Goal: Book appointment/travel/reservation

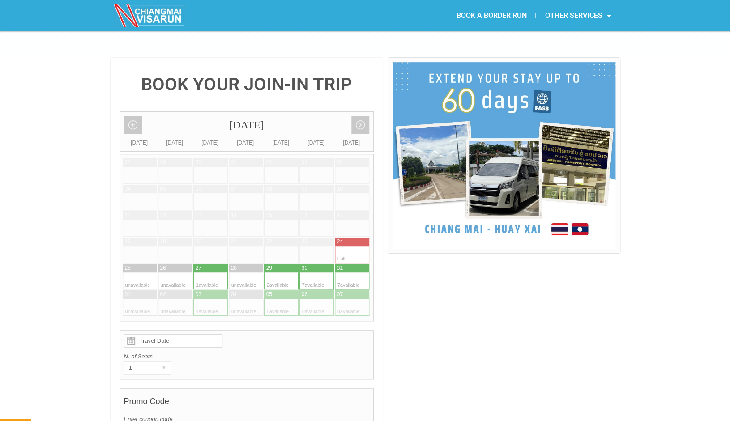
scroll to position [173, 0]
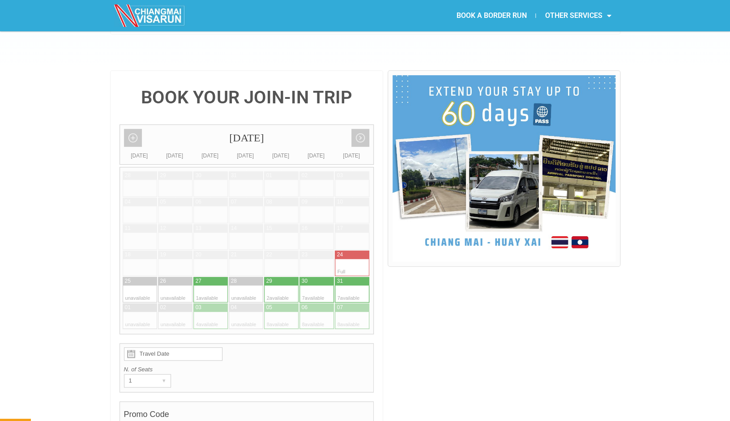
click at [183, 206] on div at bounding box center [183, 214] width 17 height 17
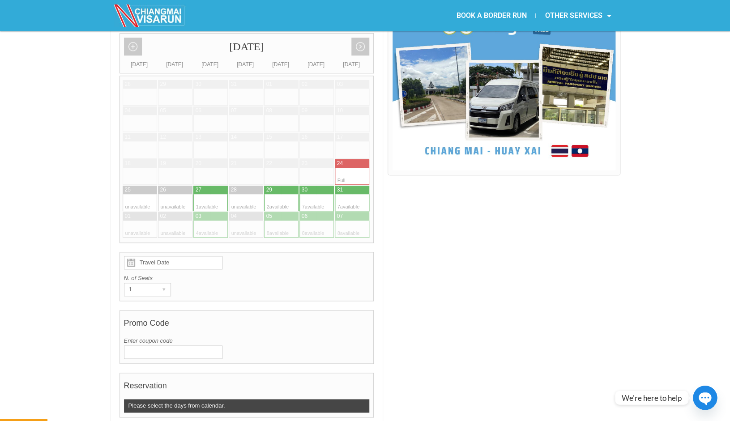
scroll to position [265, 0]
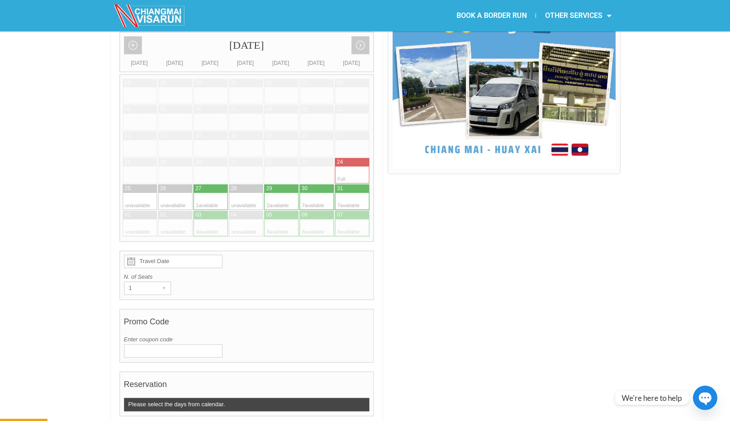
click at [310, 193] on div at bounding box center [307, 201] width 17 height 17
type input "30 August 2025"
radio input "true"
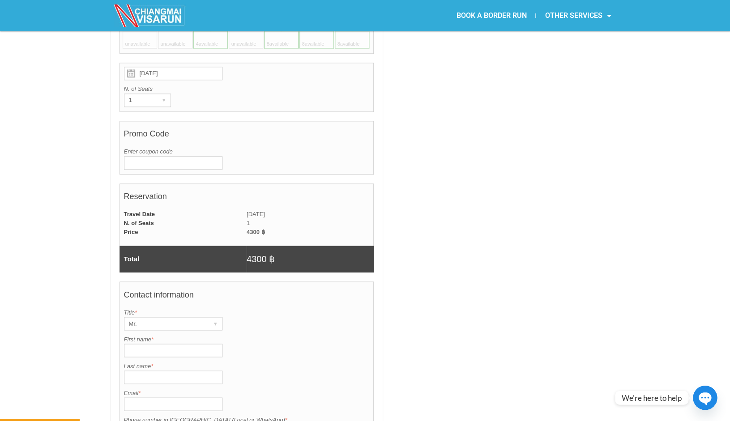
scroll to position [504, 0]
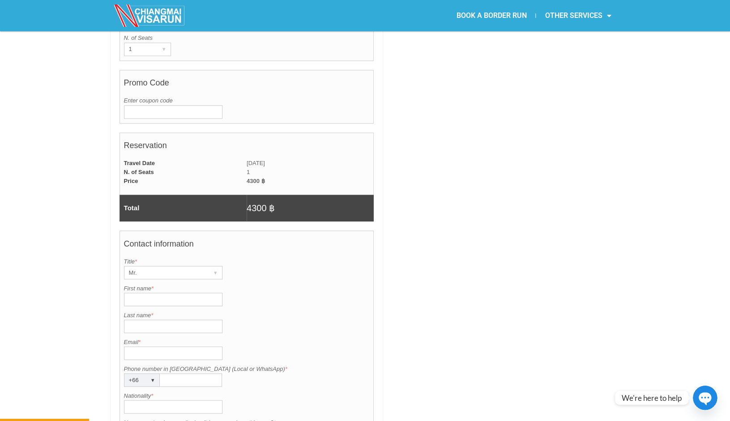
click at [178, 293] on input "First name *" at bounding box center [173, 299] width 98 height 13
type input "Christopher"
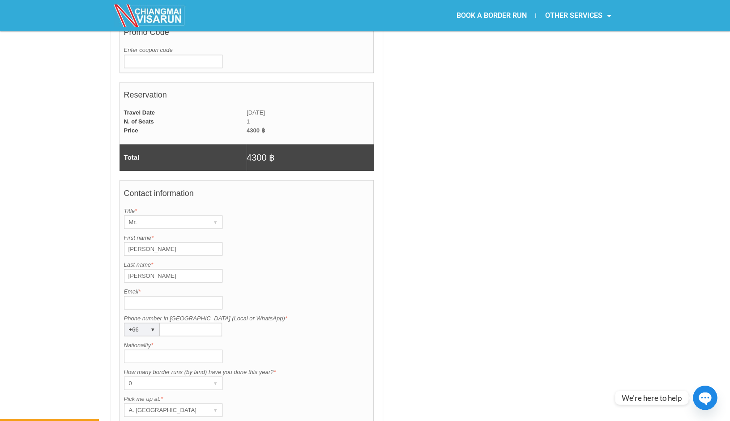
scroll to position [561, 0]
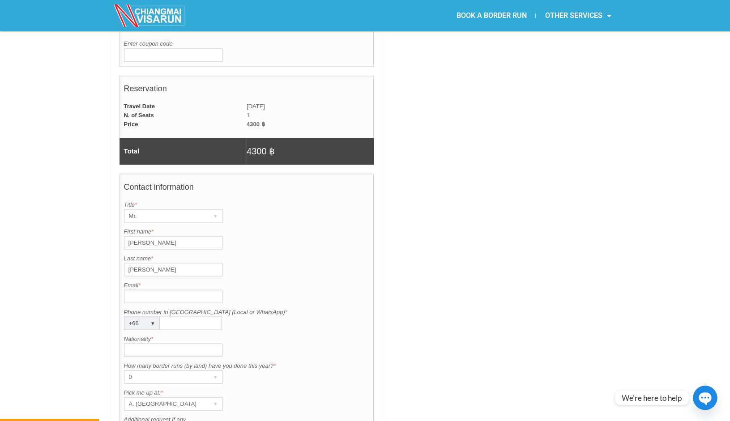
type input "Butler"
click at [164, 290] on input "Email *" at bounding box center [173, 296] width 98 height 13
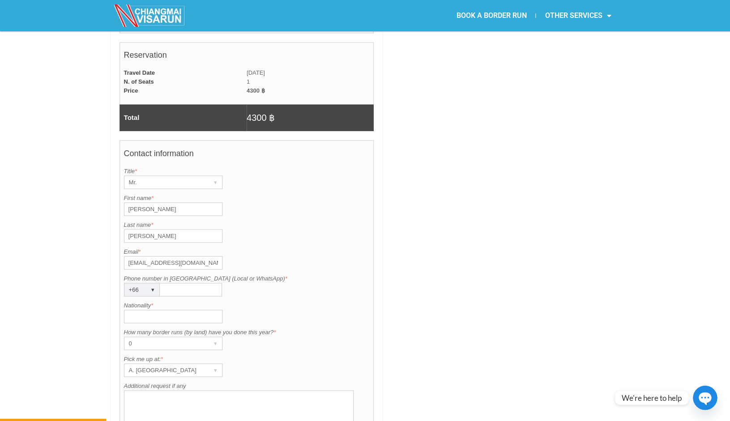
scroll to position [601, 0]
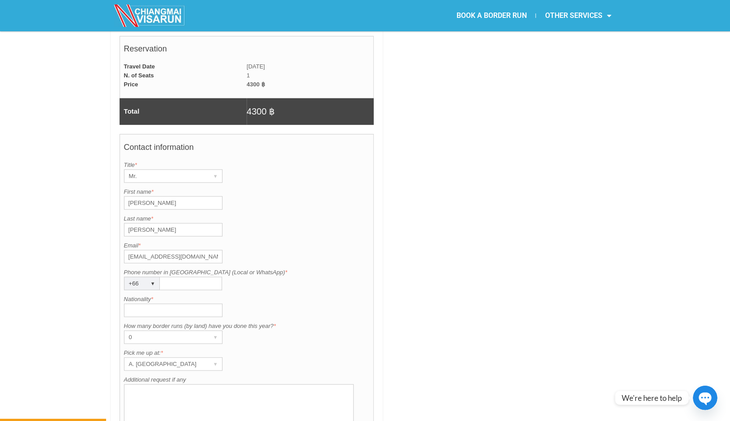
type input "butlerchristophe@gmail.com"
click at [176, 277] on input "Phone number in Thailand (Local or WhatsApp) *" at bounding box center [191, 283] width 62 height 13
type input "9"
click at [151, 277] on div "▾" at bounding box center [153, 283] width 13 height 13
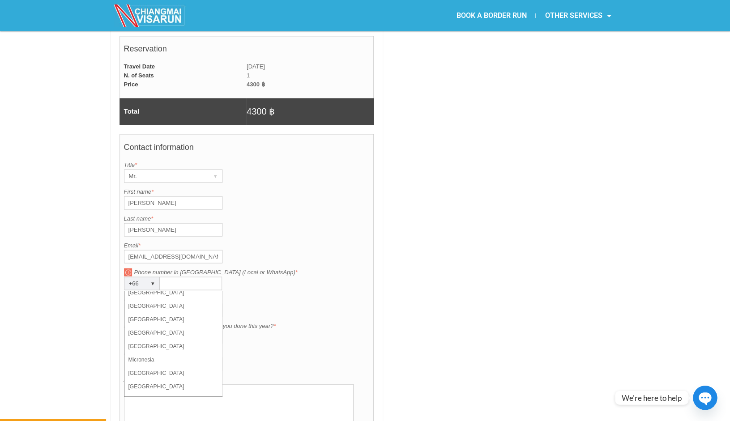
scroll to position [1754, 0]
click at [183, 277] on input "Phone number in Thailand (Local or WhatsApp) *" at bounding box center [191, 283] width 62 height 13
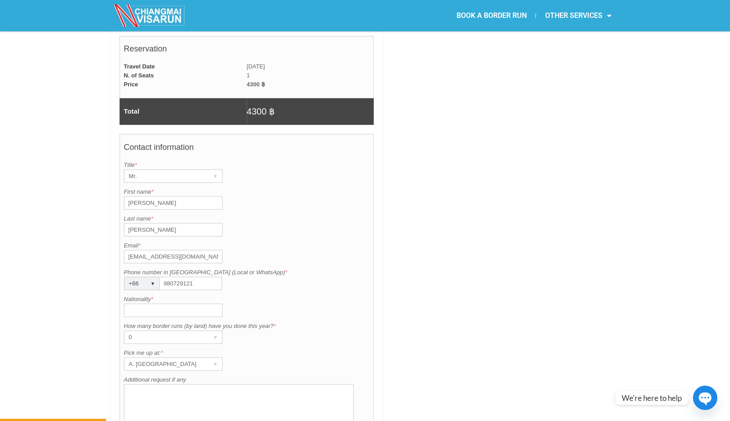
type input "980729121"
click at [181, 303] on input "Nationality *" at bounding box center [173, 309] width 98 height 13
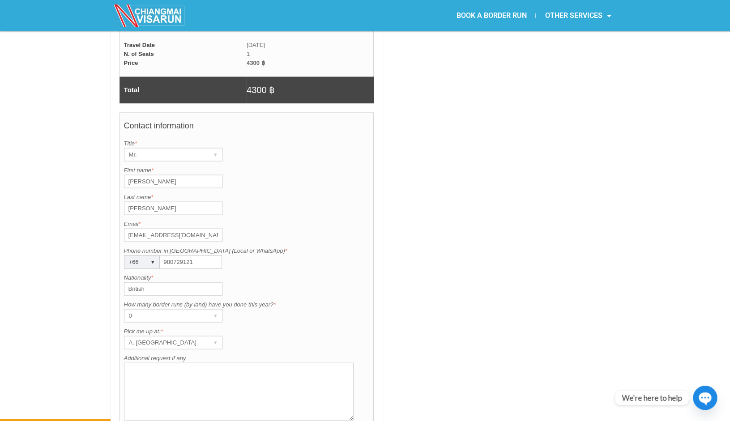
scroll to position [632, 0]
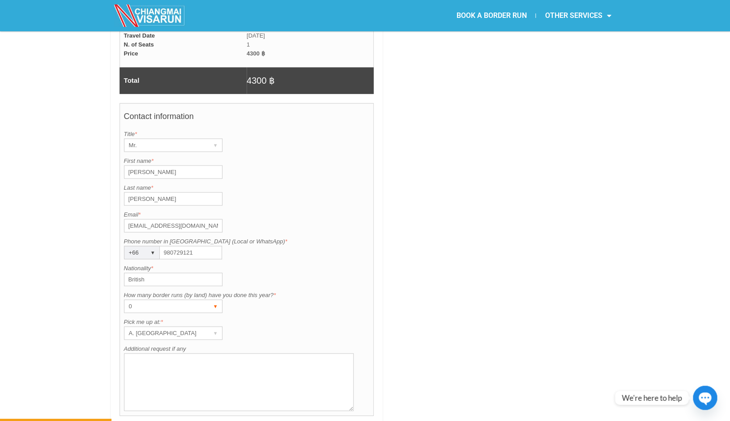
type input "British"
click at [188, 300] on div "0" at bounding box center [164, 306] width 81 height 13
click at [174, 318] on li "0" at bounding box center [169, 324] width 90 height 13
click at [192, 327] on div "A. Centara Riverside Hotel" at bounding box center [164, 333] width 81 height 13
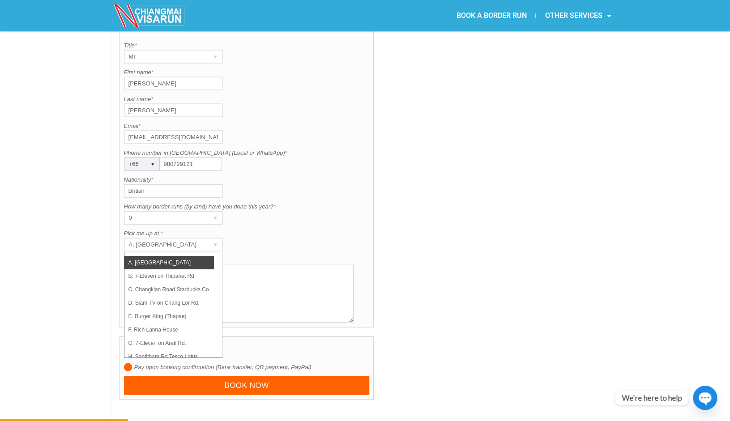
scroll to position [725, 0]
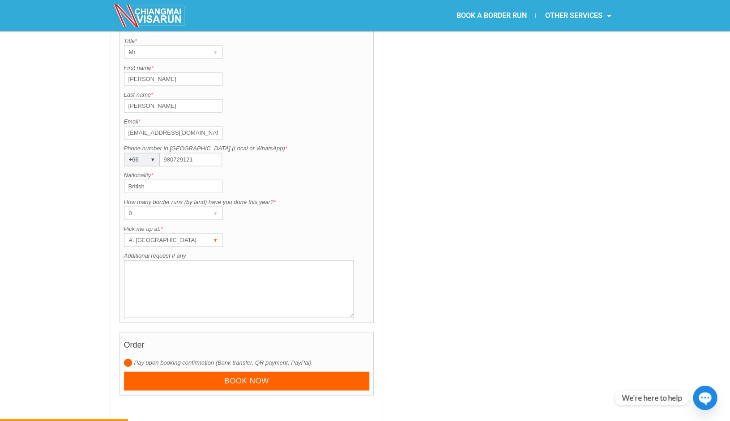
click at [209, 234] on div "▾" at bounding box center [215, 240] width 13 height 13
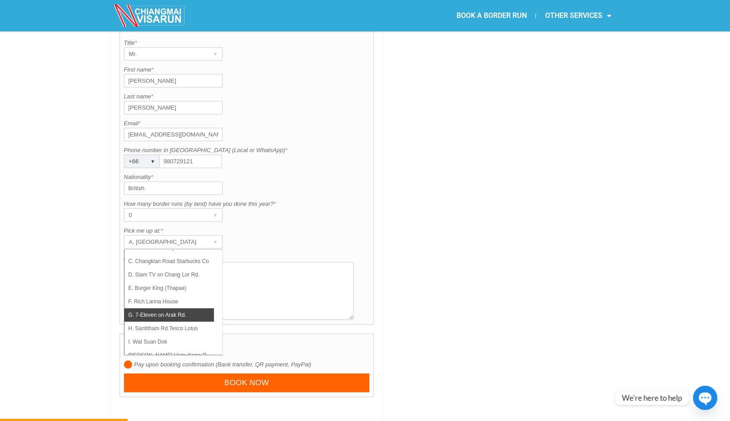
scroll to position [64, 0]
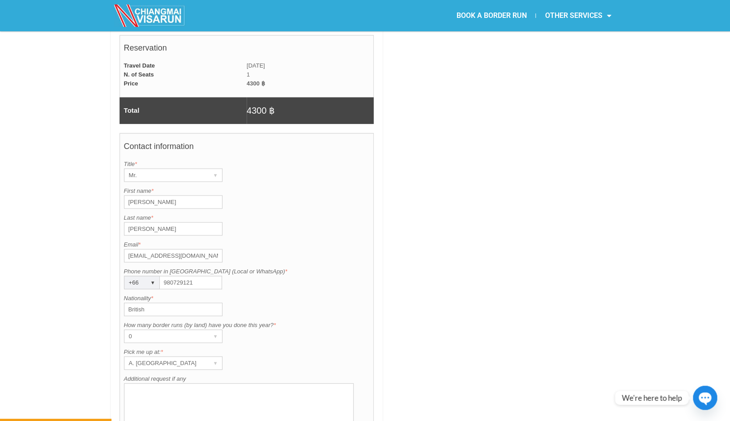
scroll to position [564, 0]
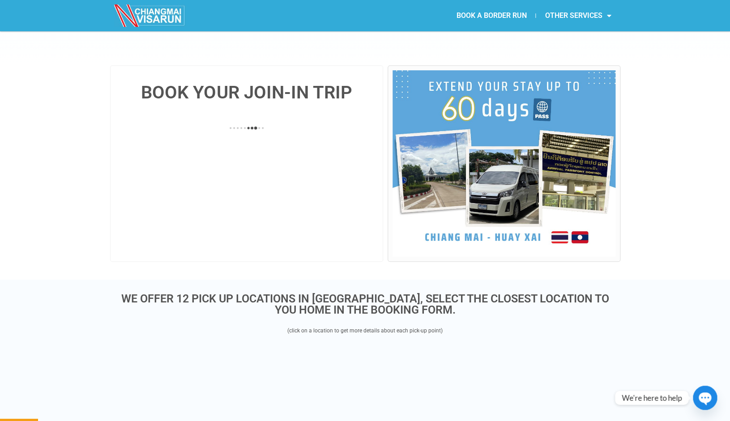
scroll to position [178, 0]
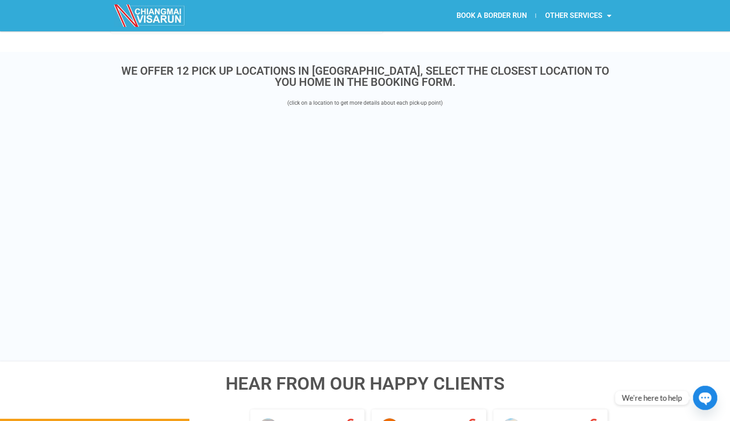
scroll to position [1055, 0]
